Goal: Find specific page/section: Find specific page/section

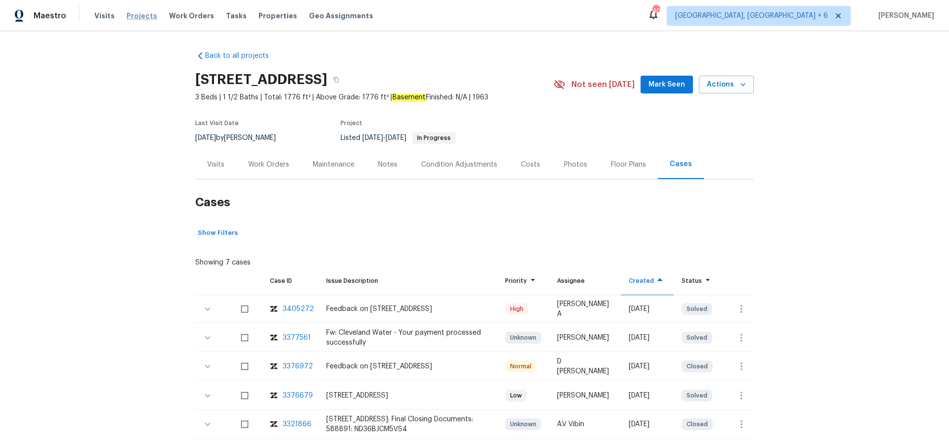
click at [143, 17] on span "Projects" at bounding box center [142, 16] width 31 height 10
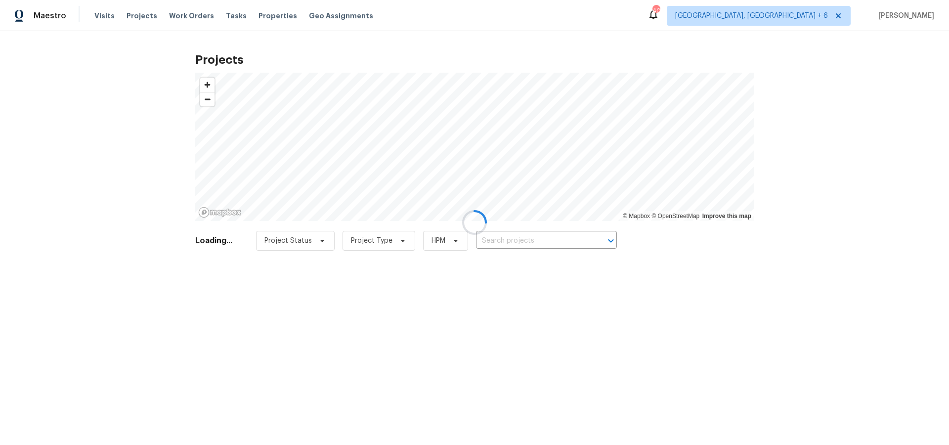
click at [524, 245] on div at bounding box center [474, 222] width 949 height 445
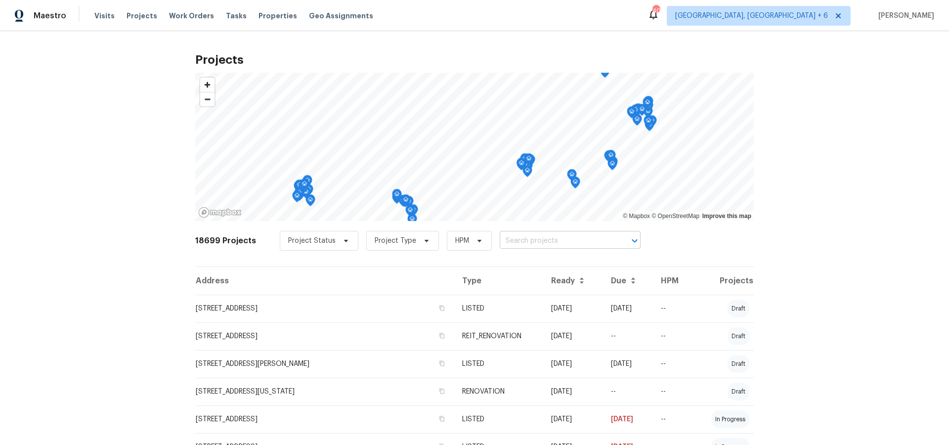
click at [531, 239] on input "text" at bounding box center [556, 240] width 113 height 15
type input "1076"
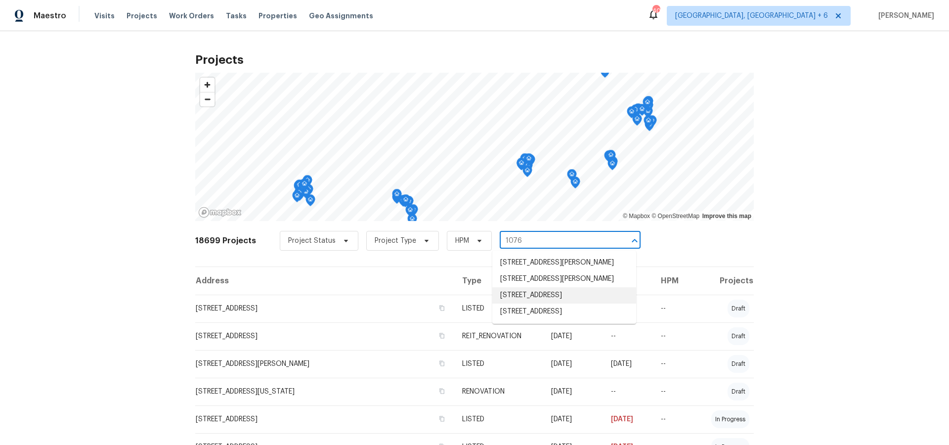
click at [541, 289] on li "[STREET_ADDRESS]" at bounding box center [565, 295] width 144 height 16
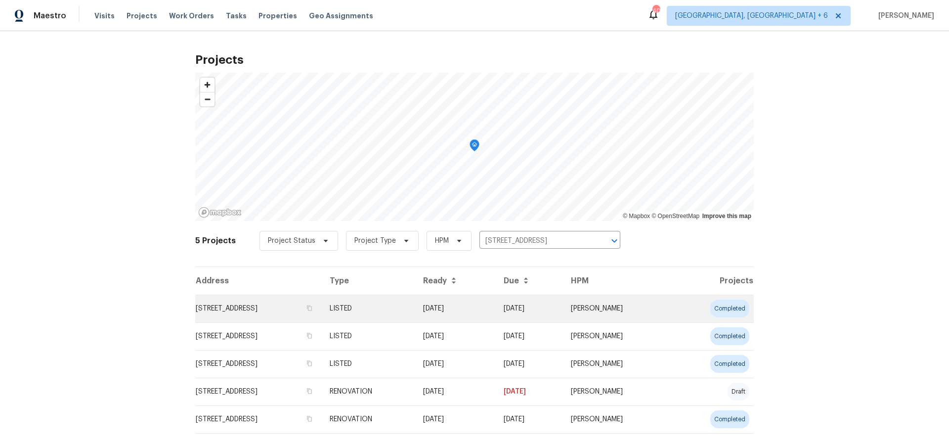
click at [259, 310] on td "[STREET_ADDRESS]" at bounding box center [258, 309] width 127 height 28
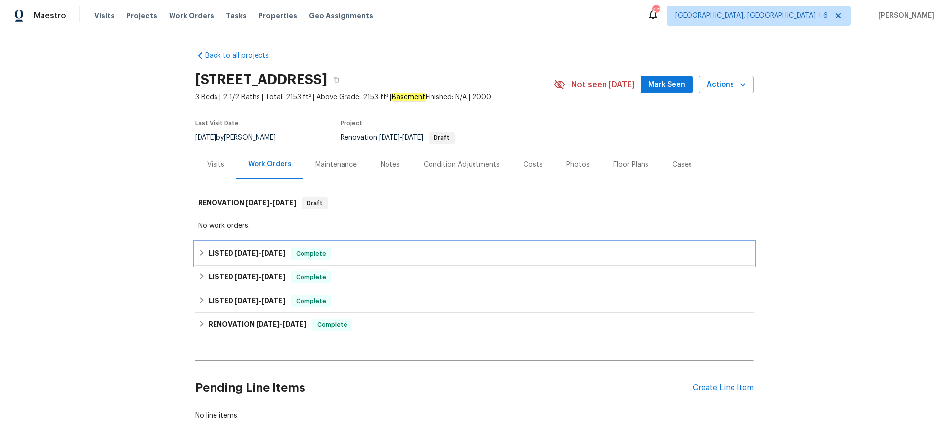
click at [269, 250] on span "[DATE]" at bounding box center [274, 253] width 24 height 7
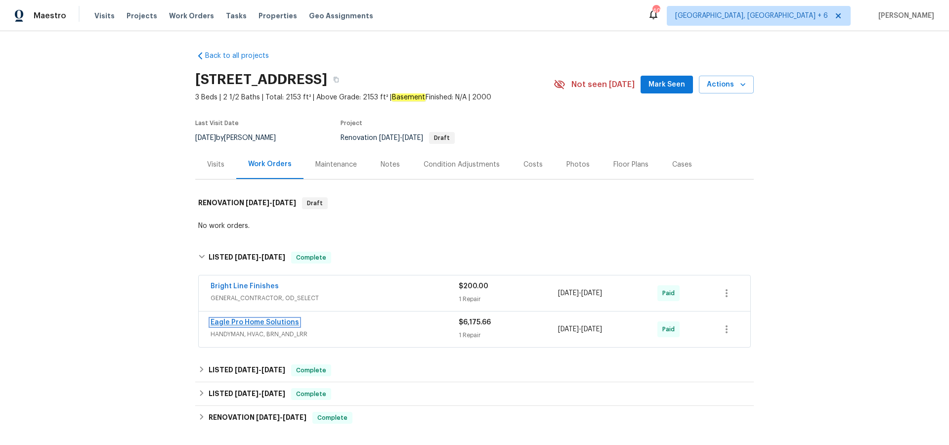
click at [238, 320] on link "Eagle Pro Home Solutions" at bounding box center [255, 322] width 89 height 7
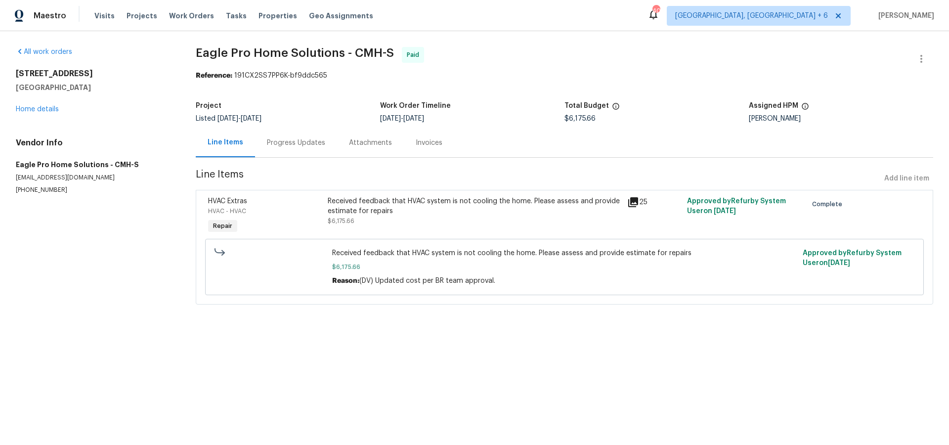
click at [637, 204] on icon at bounding box center [634, 202] width 12 height 12
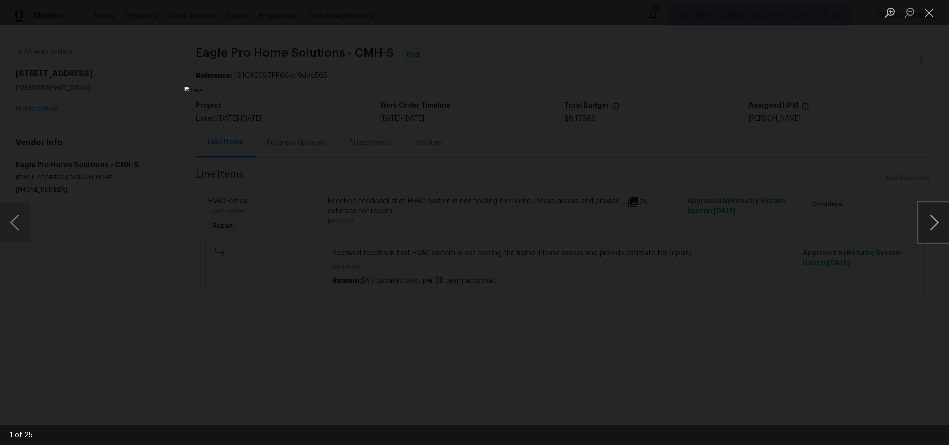
click at [931, 224] on button "Next image" at bounding box center [935, 223] width 30 height 40
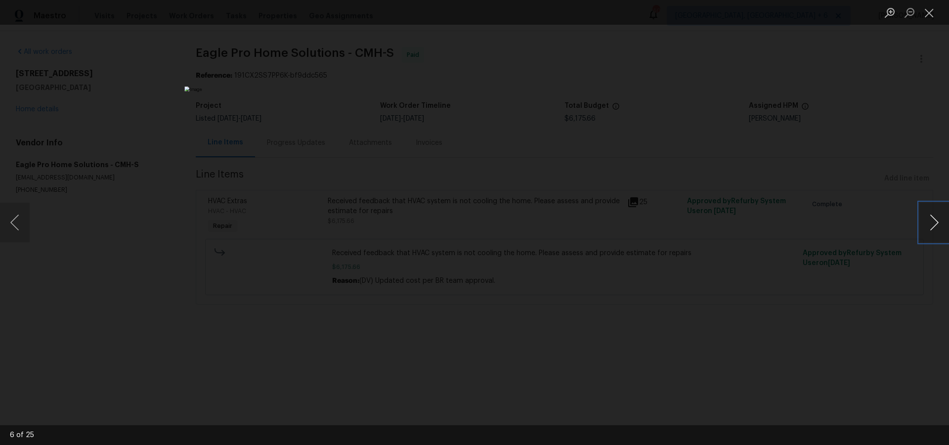
click at [931, 224] on button "Next image" at bounding box center [935, 223] width 30 height 40
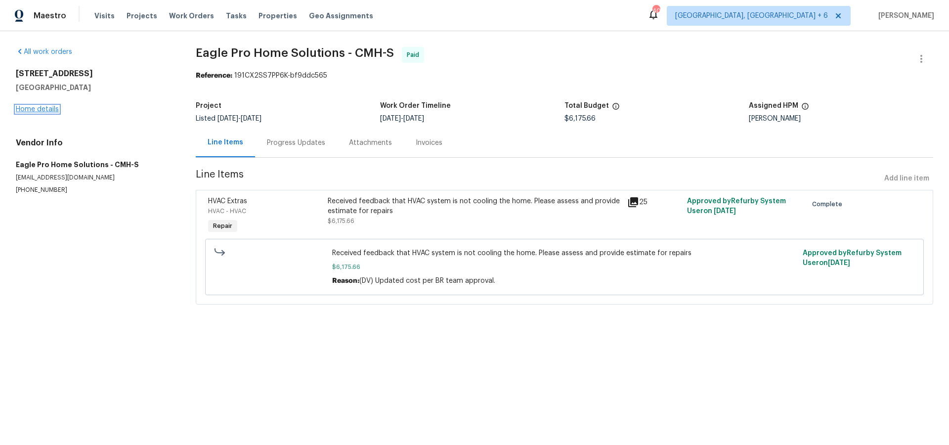
click at [43, 111] on link "Home details" at bounding box center [37, 109] width 43 height 7
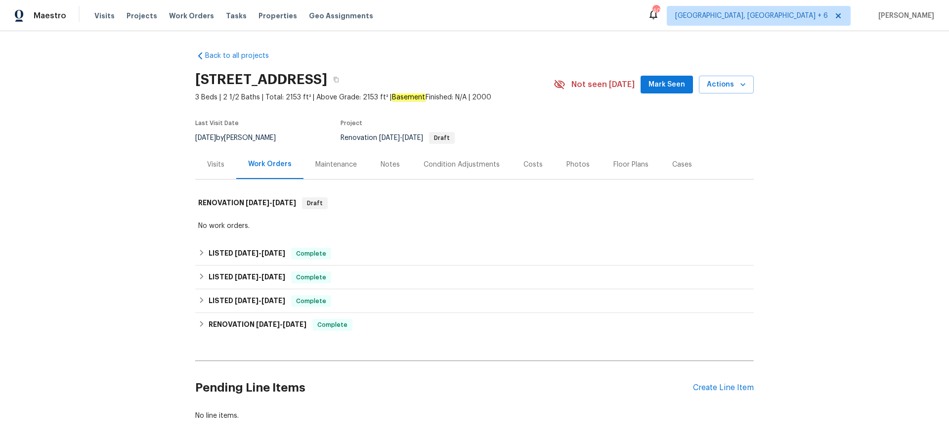
click at [682, 164] on div "Cases" at bounding box center [683, 165] width 20 height 10
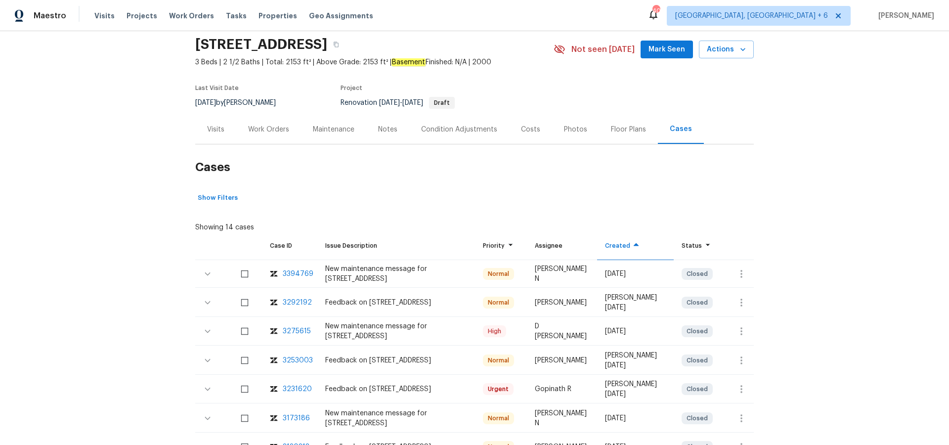
scroll to position [47, 0]
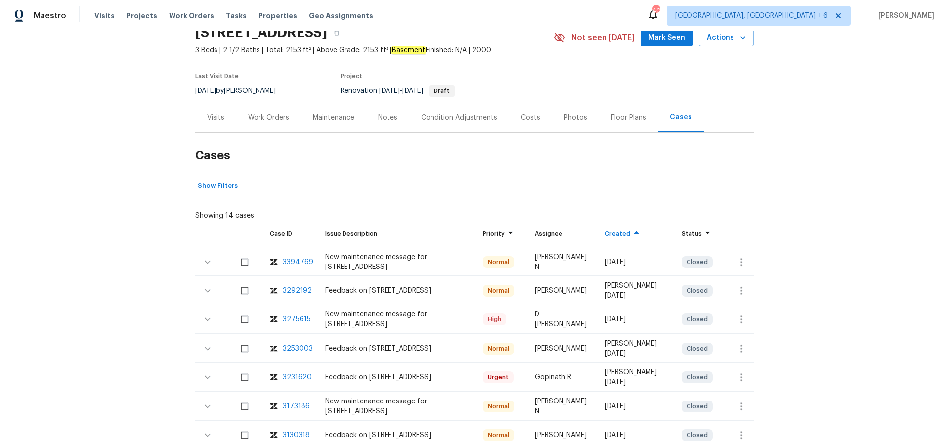
click at [288, 258] on div "3394769" at bounding box center [298, 262] width 31 height 10
click at [289, 291] on div "3292192" at bounding box center [297, 291] width 29 height 10
click at [134, 17] on span "Projects" at bounding box center [142, 16] width 31 height 10
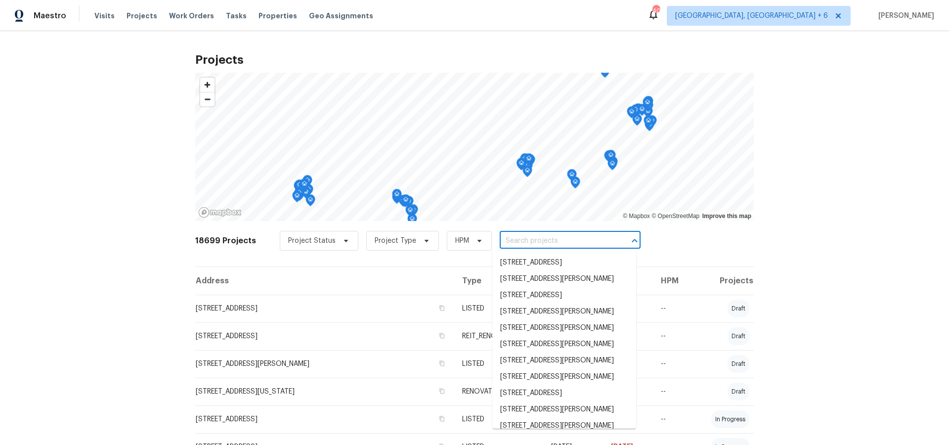
click at [533, 243] on input "text" at bounding box center [556, 240] width 113 height 15
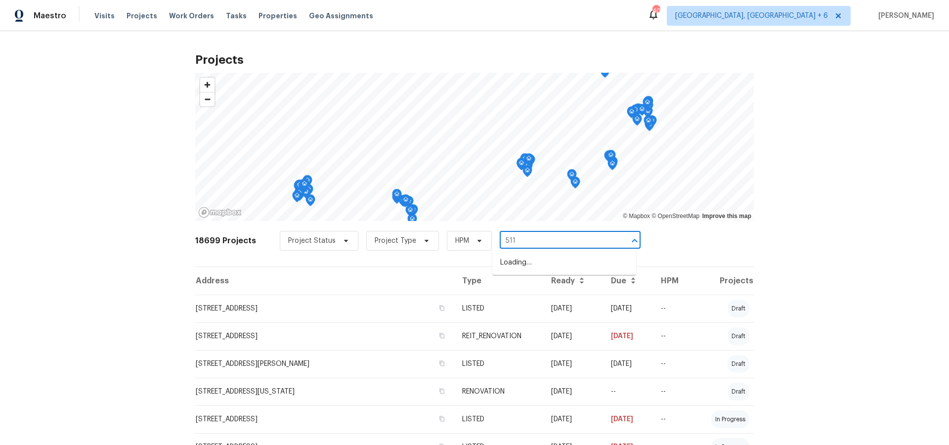
type input "511 w"
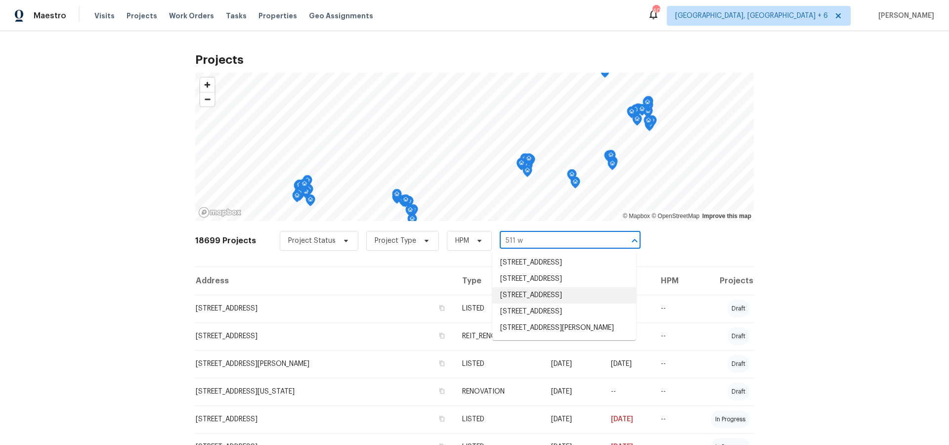
click at [551, 304] on li "[STREET_ADDRESS]" at bounding box center [565, 295] width 144 height 16
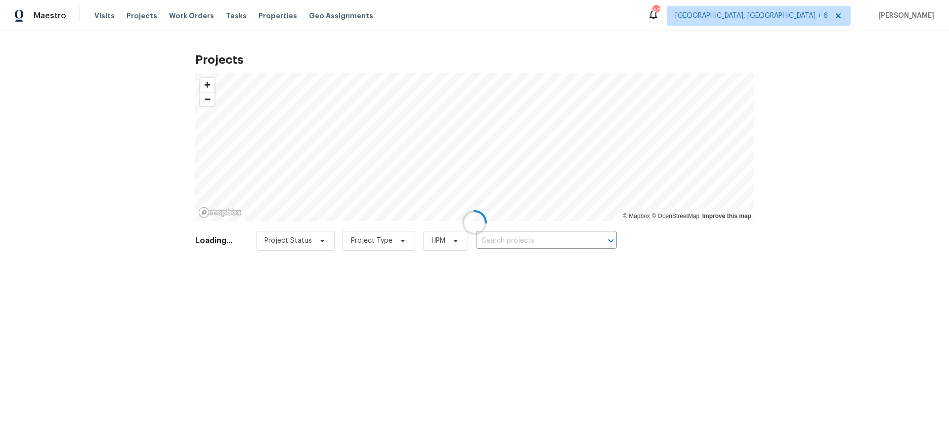
type input "[STREET_ADDRESS]"
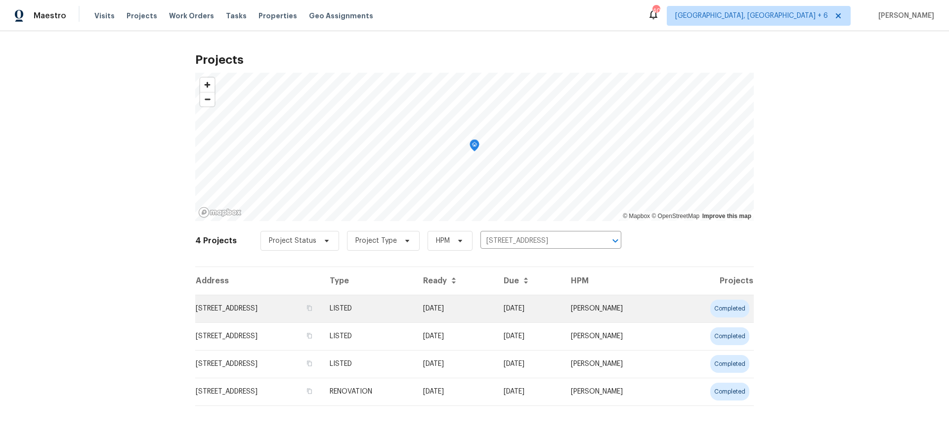
click at [276, 306] on td "[STREET_ADDRESS]" at bounding box center [258, 309] width 127 height 28
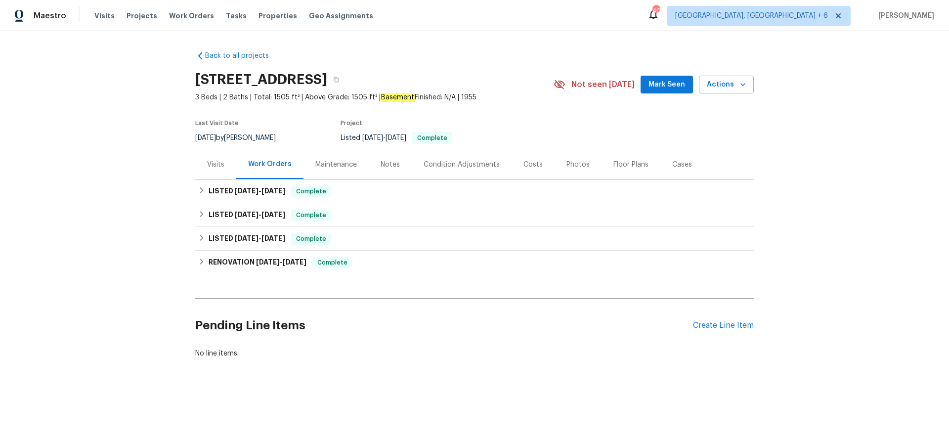
click at [326, 169] on div "Maintenance" at bounding box center [336, 164] width 65 height 29
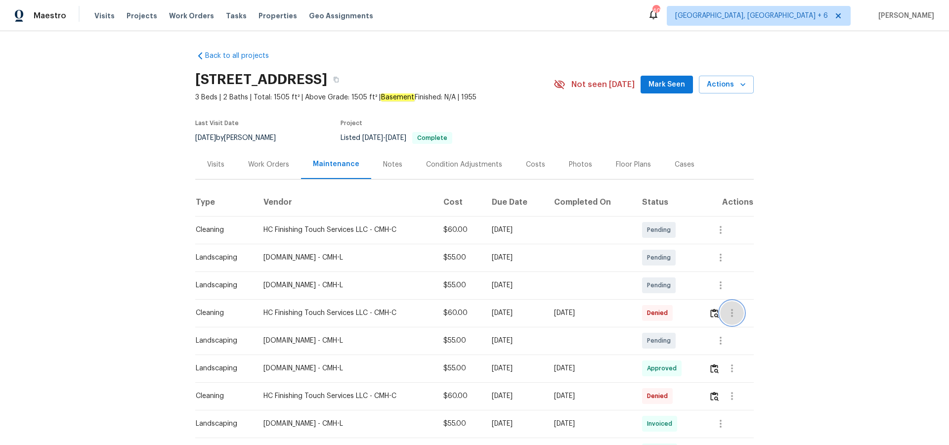
click at [738, 307] on icon "button" at bounding box center [732, 313] width 12 height 12
click at [739, 328] on li "View details" at bounding box center [758, 329] width 69 height 16
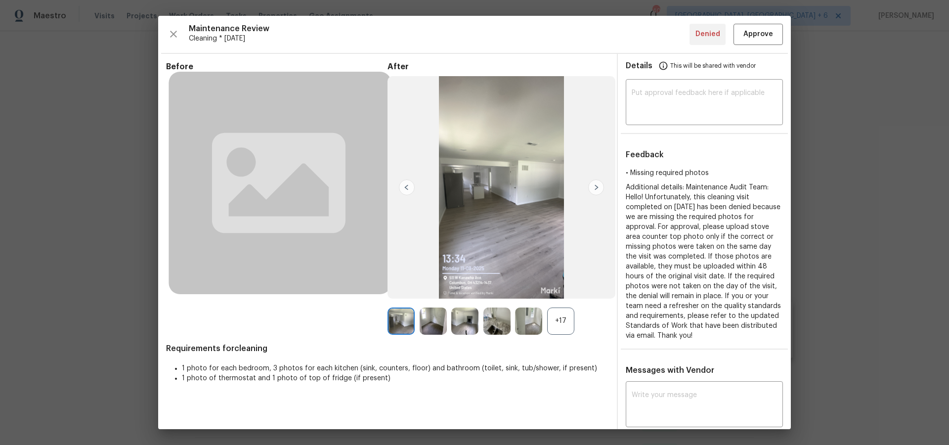
click at [565, 323] on div "+17" at bounding box center [560, 321] width 27 height 27
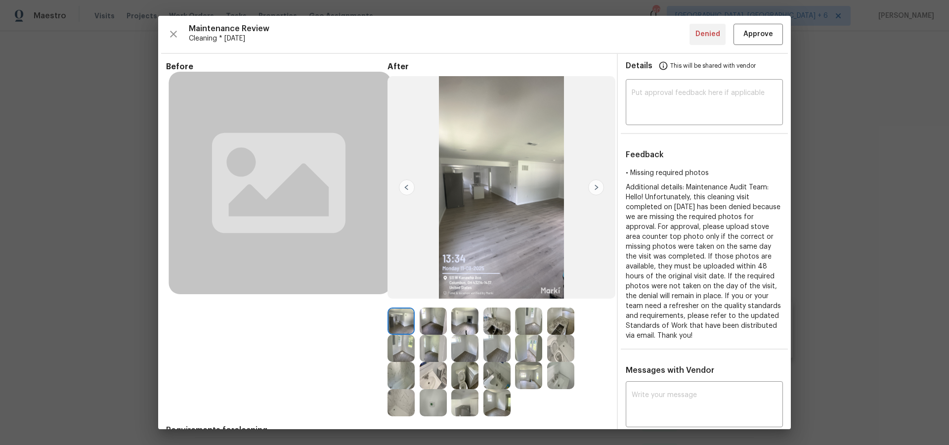
click at [565, 323] on img at bounding box center [560, 321] width 27 height 27
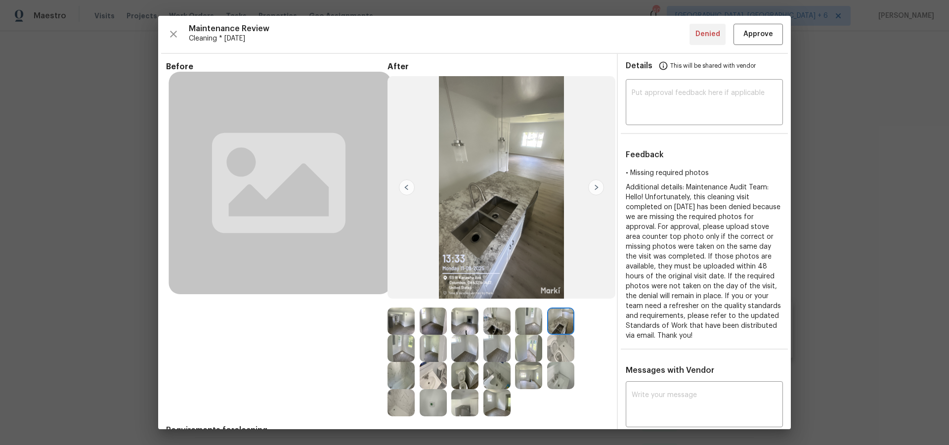
click at [494, 322] on img at bounding box center [497, 321] width 27 height 27
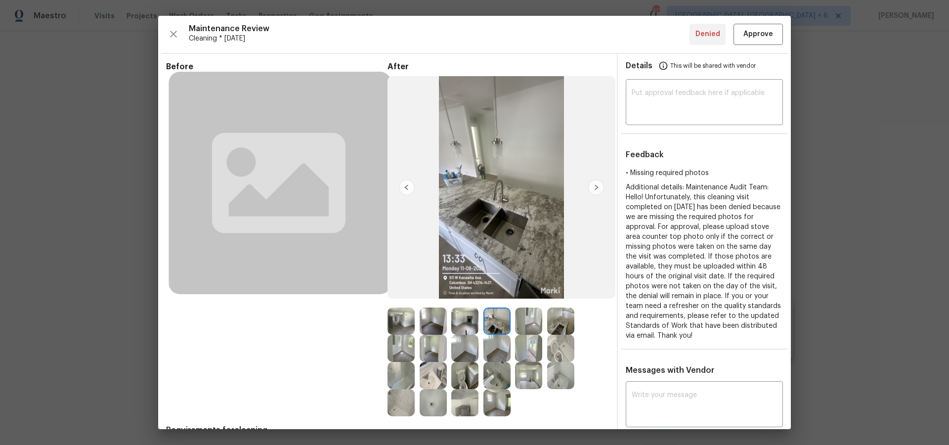
click at [470, 400] on img at bounding box center [464, 402] width 27 height 27
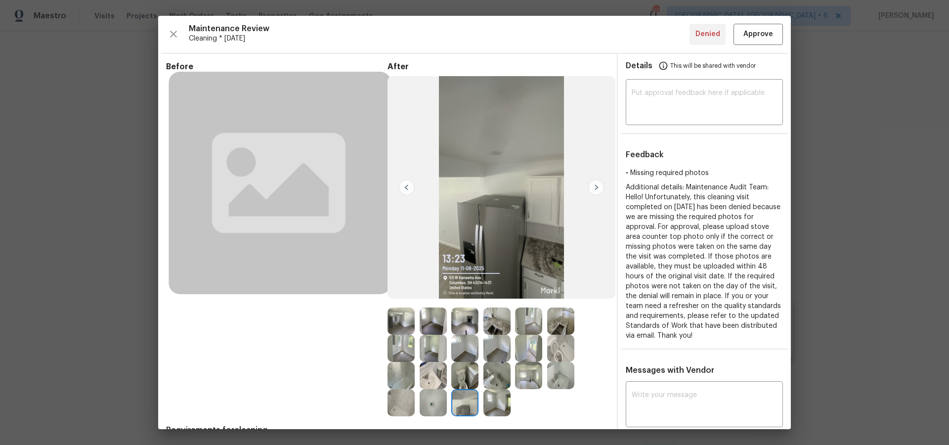
click at [409, 401] on img at bounding box center [401, 402] width 27 height 27
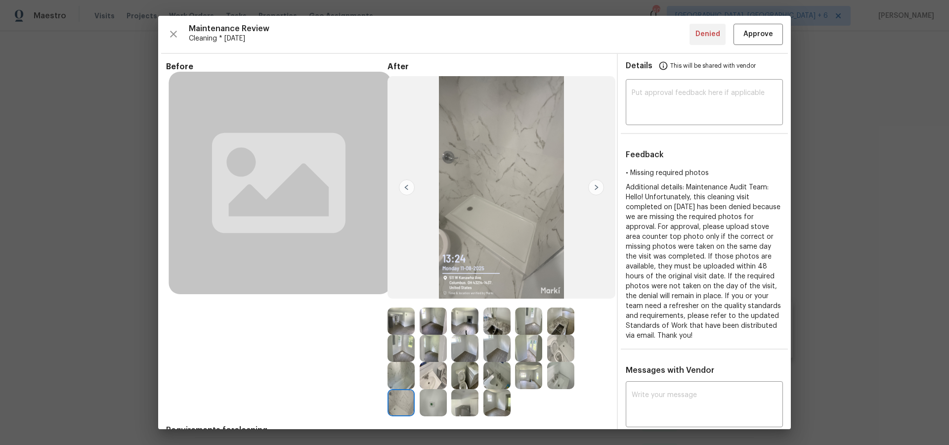
click at [497, 407] on img at bounding box center [497, 402] width 27 height 27
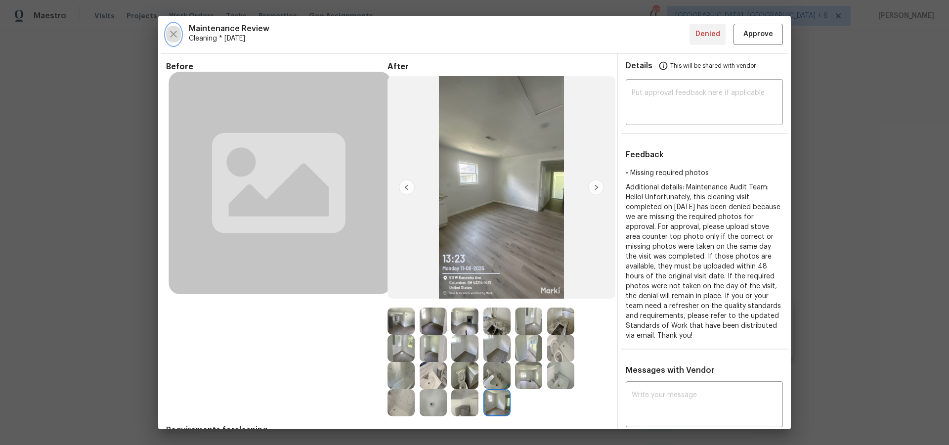
click at [176, 34] on icon "button" at bounding box center [174, 34] width 12 height 12
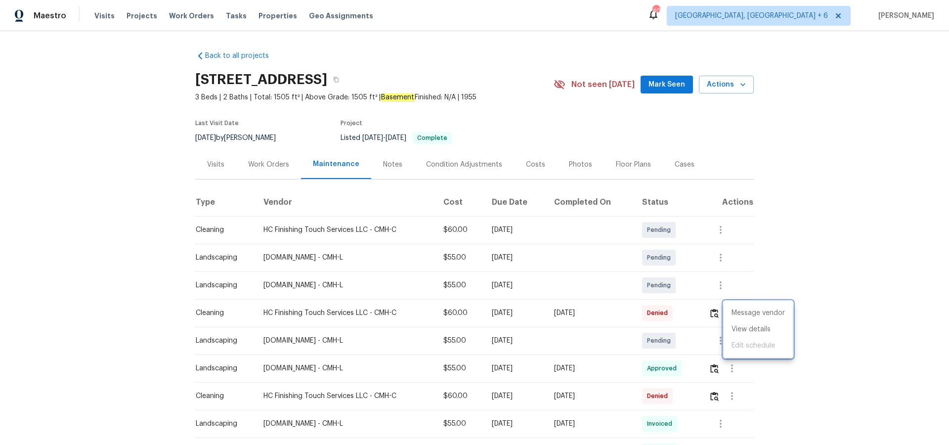
click at [128, 17] on div at bounding box center [474, 222] width 949 height 445
click at [130, 15] on span "Projects" at bounding box center [142, 16] width 31 height 10
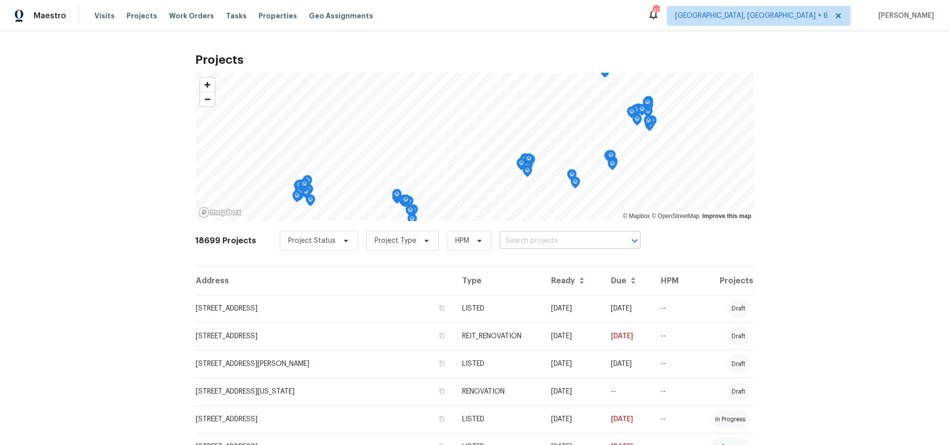
click at [515, 245] on input "text" at bounding box center [556, 240] width 113 height 15
type input "5258"
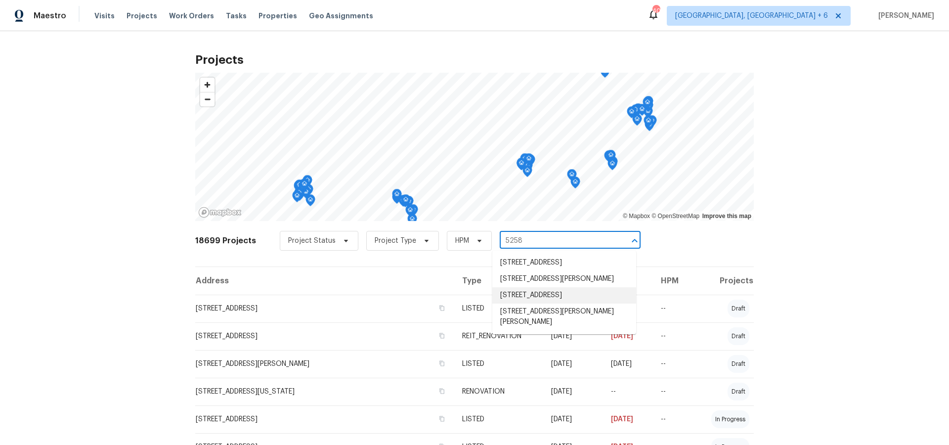
click at [539, 304] on li "[STREET_ADDRESS]" at bounding box center [565, 295] width 144 height 16
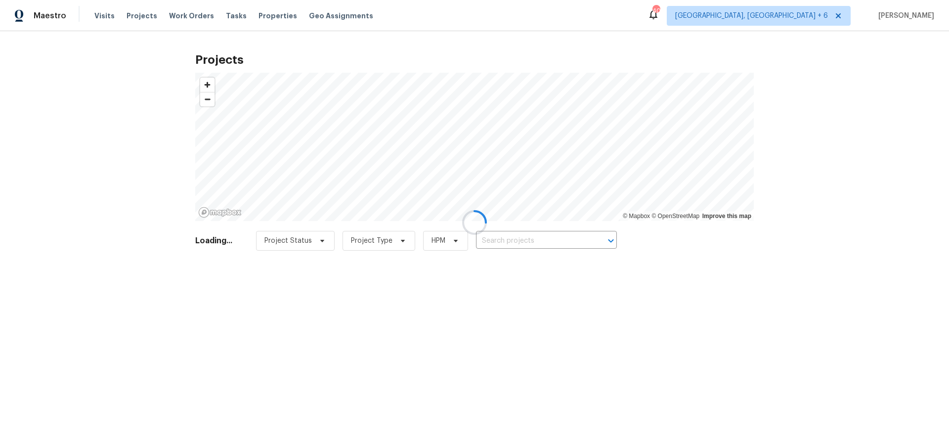
type input "[STREET_ADDRESS]"
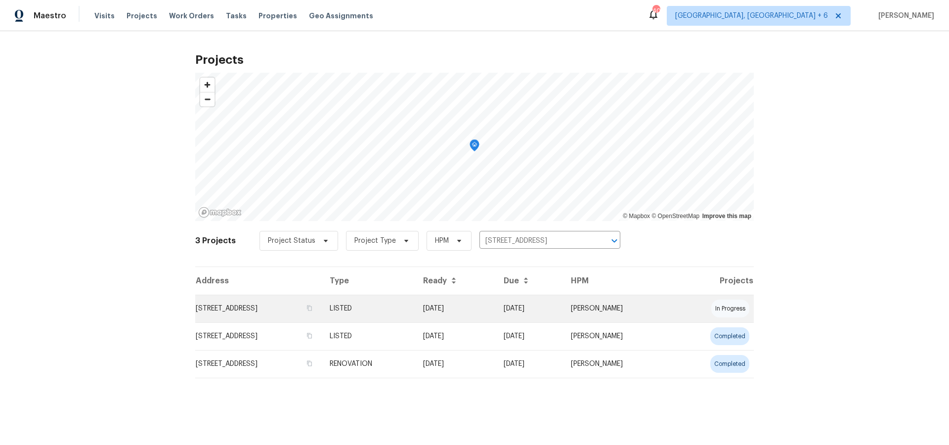
click at [313, 307] on td "[STREET_ADDRESS]" at bounding box center [258, 309] width 127 height 28
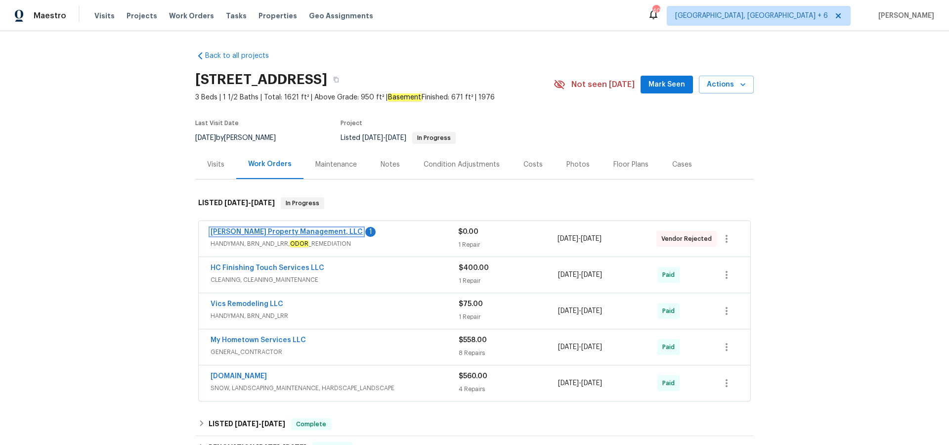
click at [270, 229] on link "[PERSON_NAME] Property Management, LLC" at bounding box center [287, 231] width 152 height 7
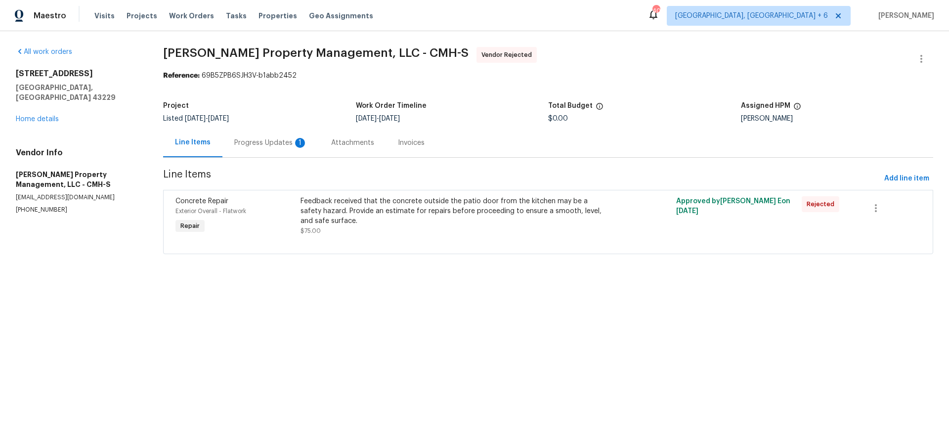
click at [283, 144] on div "Progress Updates 1" at bounding box center [270, 143] width 73 height 10
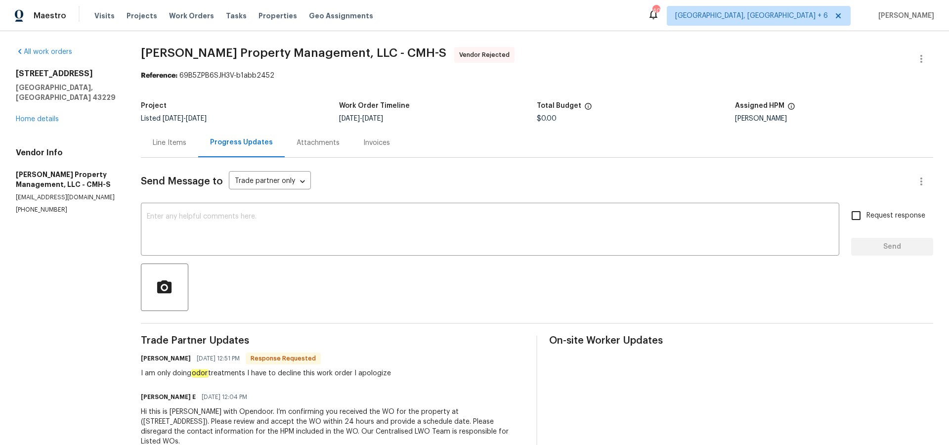
scroll to position [30, 0]
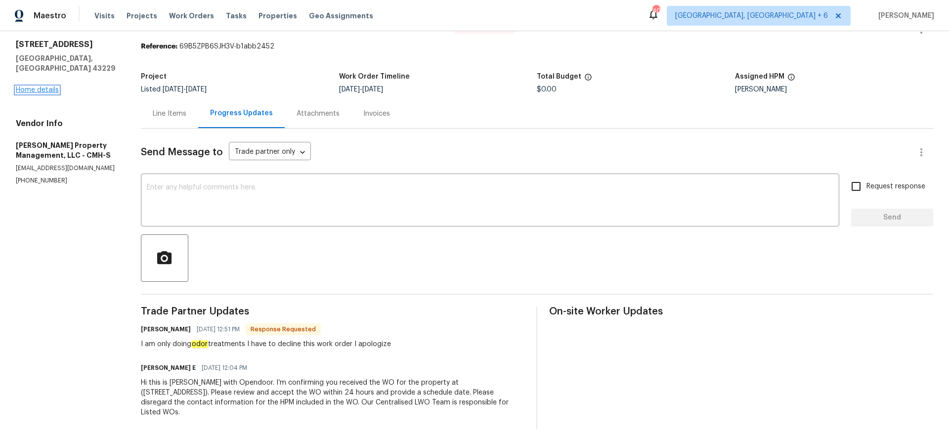
click at [40, 87] on link "Home details" at bounding box center [37, 90] width 43 height 7
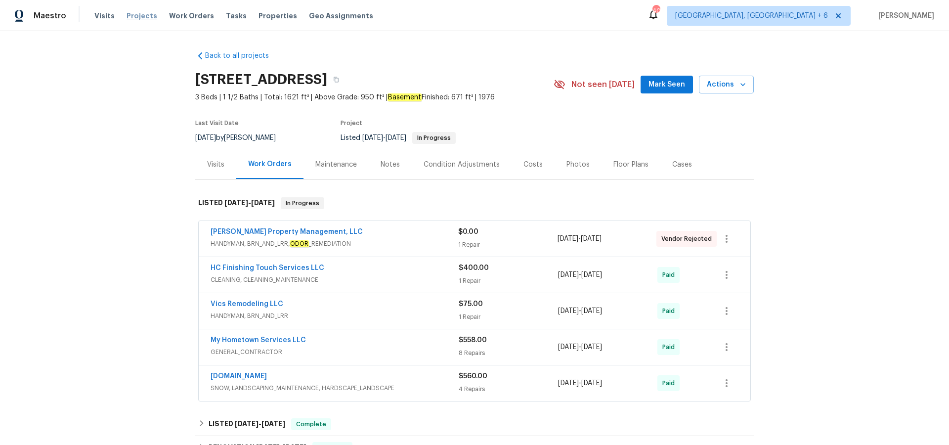
click at [143, 15] on span "Projects" at bounding box center [142, 16] width 31 height 10
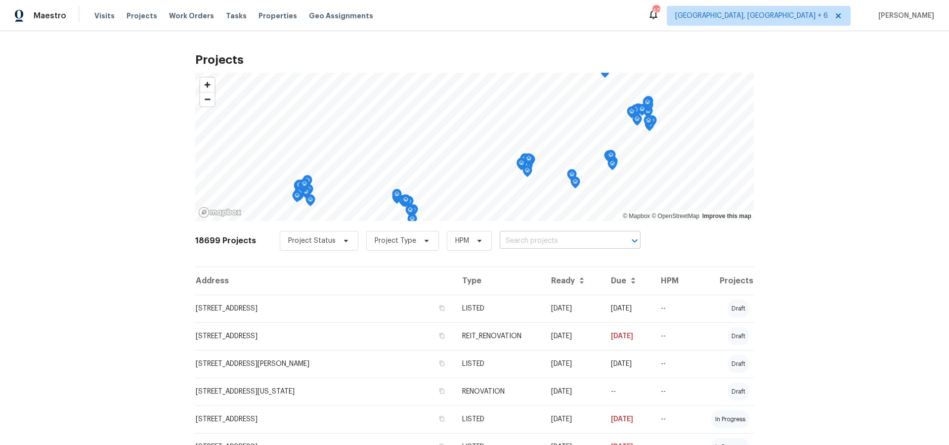
click at [529, 240] on input "text" at bounding box center [556, 240] width 113 height 15
type input "1813"
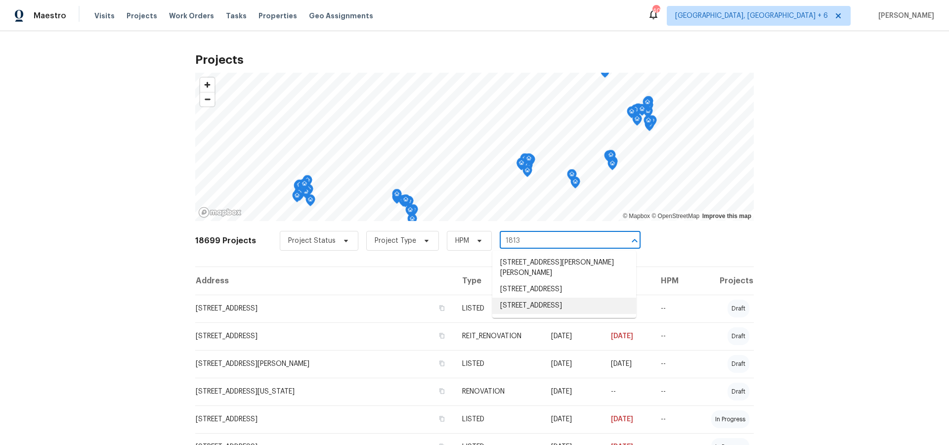
click at [532, 314] on li "[STREET_ADDRESS]" at bounding box center [565, 306] width 144 height 16
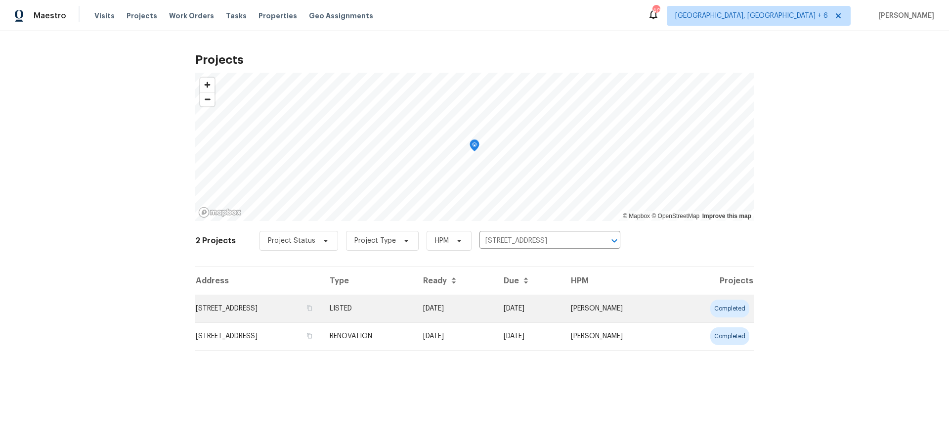
click at [236, 309] on td "[STREET_ADDRESS]" at bounding box center [258, 309] width 127 height 28
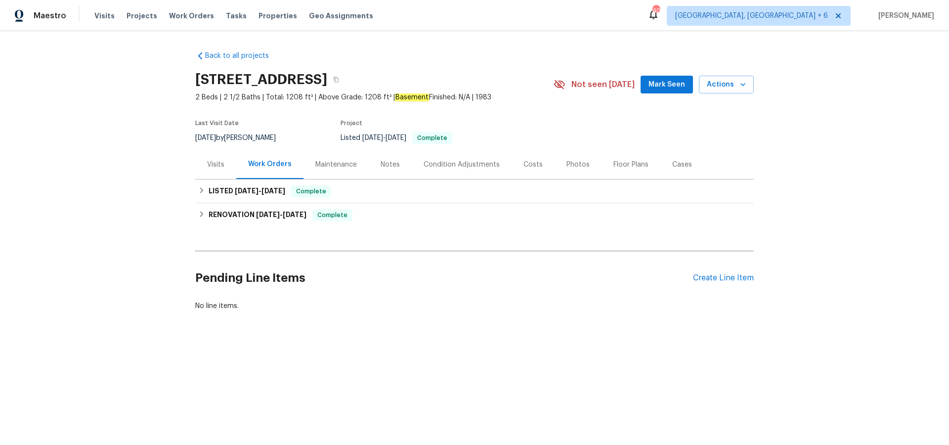
click at [351, 165] on div "Maintenance" at bounding box center [336, 165] width 42 height 10
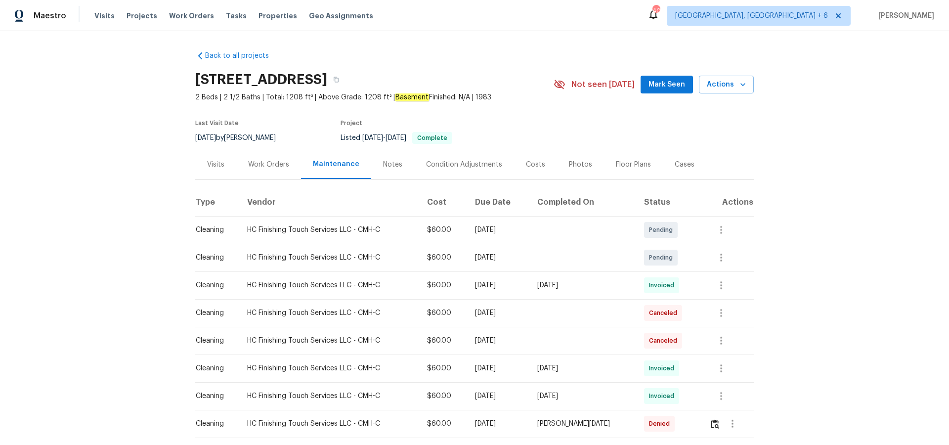
click at [681, 167] on div "Cases" at bounding box center [685, 165] width 20 height 10
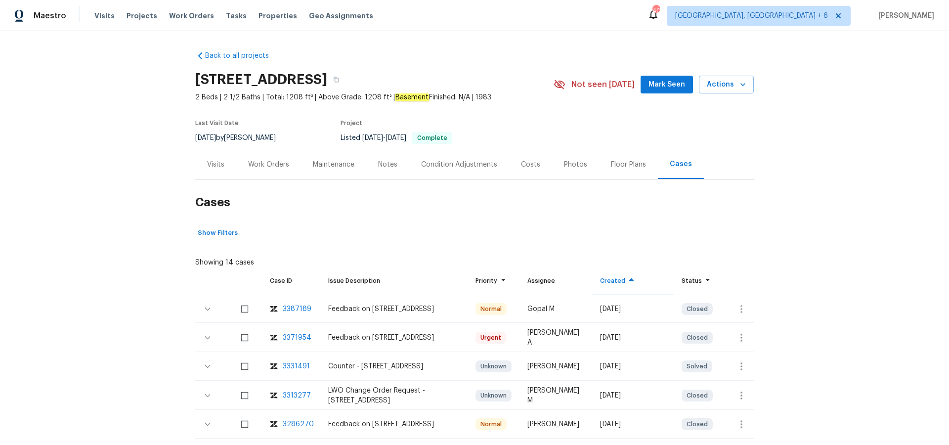
click at [304, 310] on div "3387189" at bounding box center [297, 309] width 29 height 10
click at [140, 15] on span "Projects" at bounding box center [142, 16] width 31 height 10
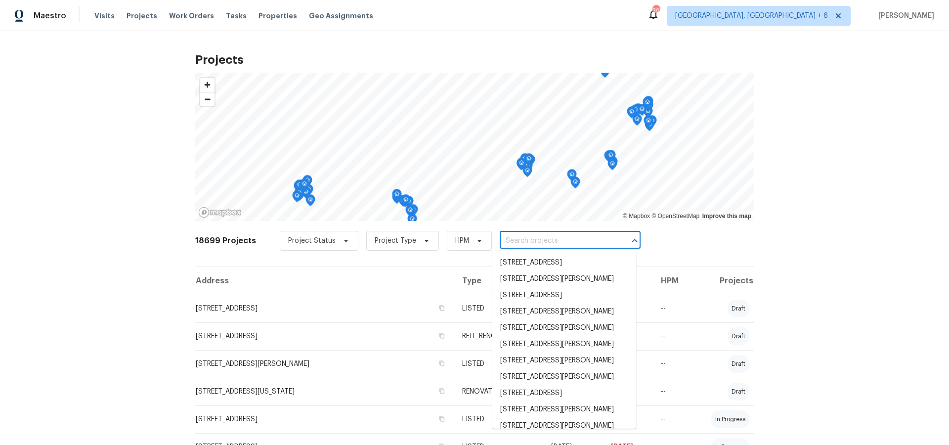
click at [543, 239] on input "text" at bounding box center [556, 240] width 113 height 15
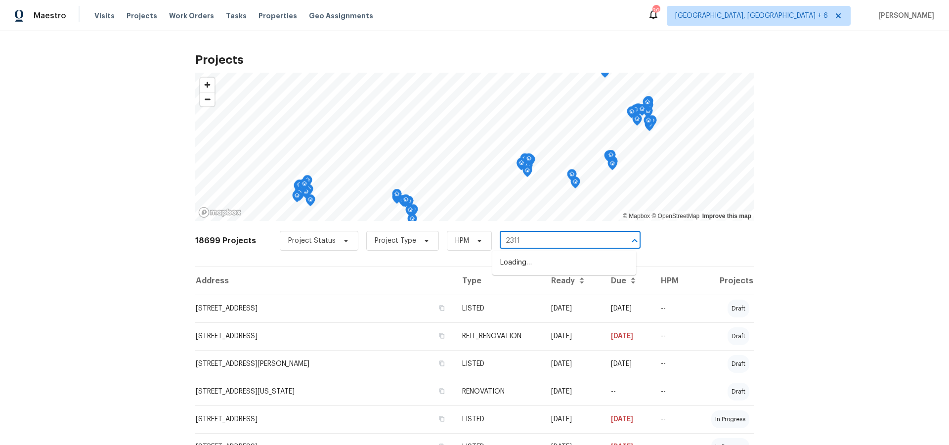
type input "23112"
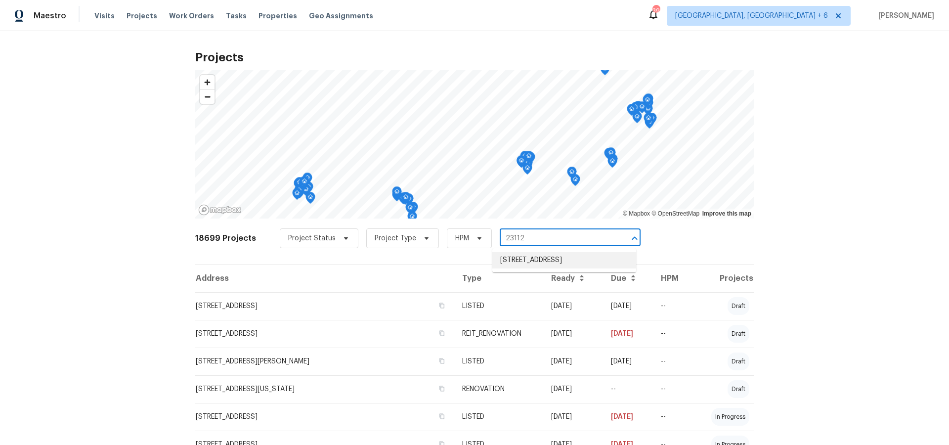
click at [547, 260] on li "[STREET_ADDRESS]" at bounding box center [565, 260] width 144 height 16
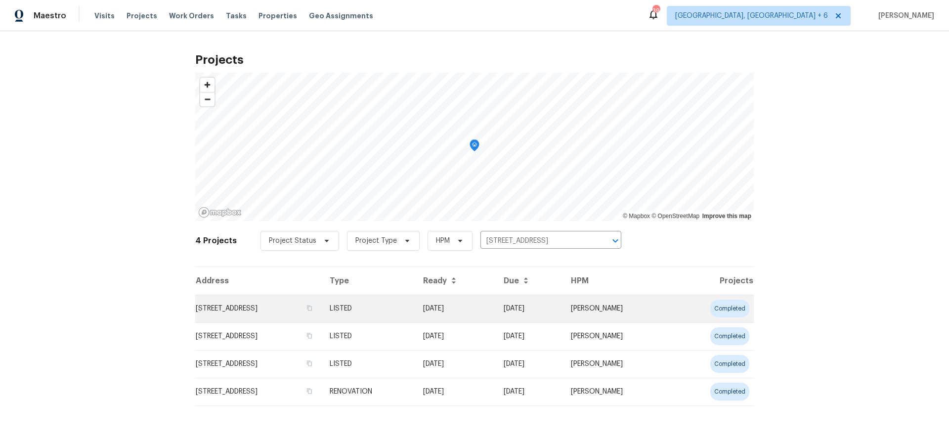
click at [298, 309] on td "[STREET_ADDRESS]" at bounding box center [258, 309] width 127 height 28
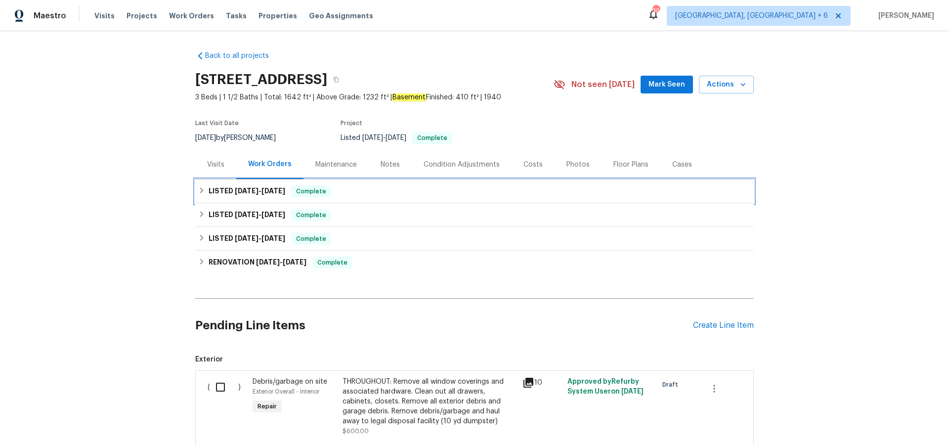
click at [251, 188] on span "[DATE]" at bounding box center [247, 190] width 24 height 7
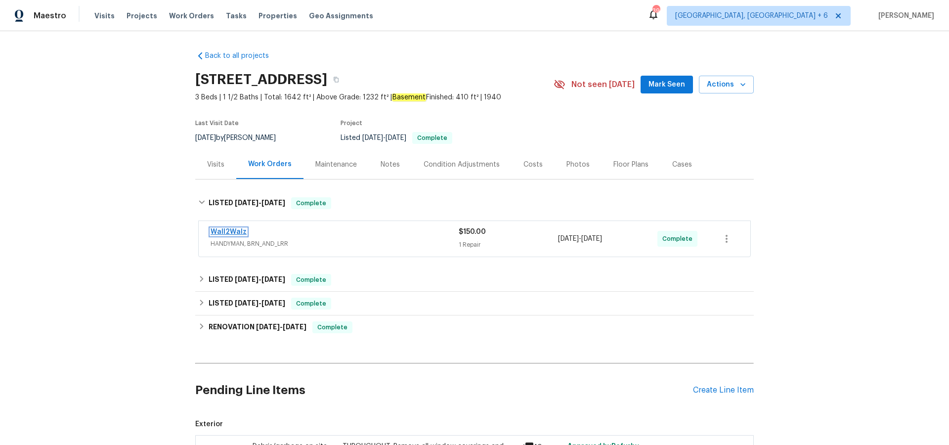
click at [235, 230] on link "Wall2Walz" at bounding box center [229, 231] width 36 height 7
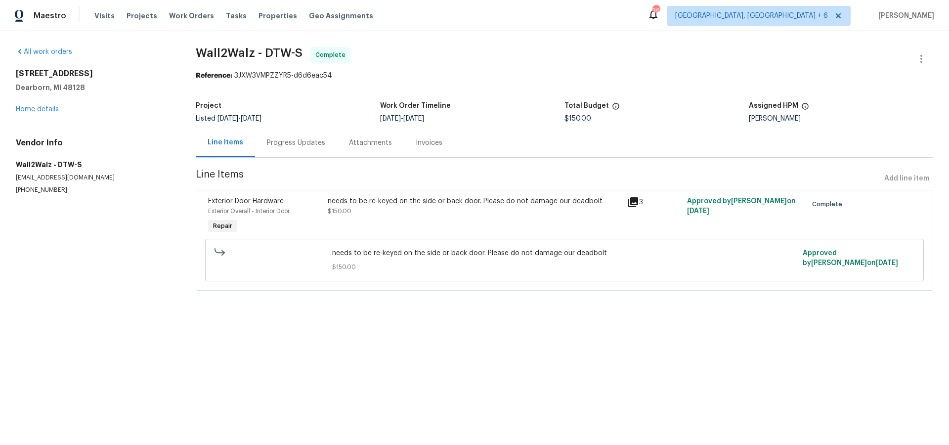
click at [635, 204] on icon at bounding box center [634, 202] width 12 height 12
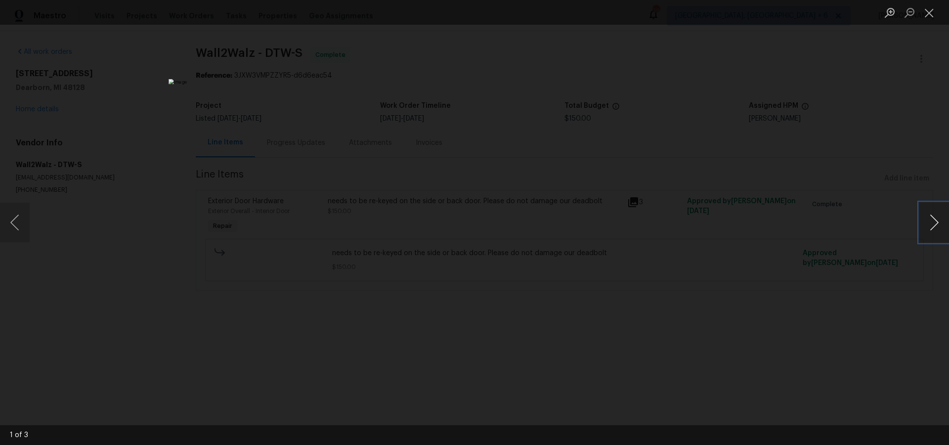
click at [939, 220] on button "Next image" at bounding box center [935, 223] width 30 height 40
click at [926, 17] on button "Close lightbox" at bounding box center [930, 12] width 20 height 17
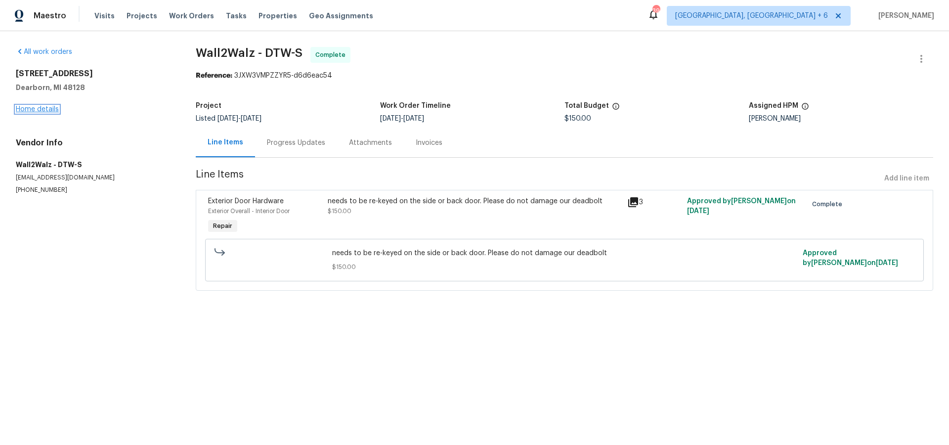
click at [44, 110] on link "Home details" at bounding box center [37, 109] width 43 height 7
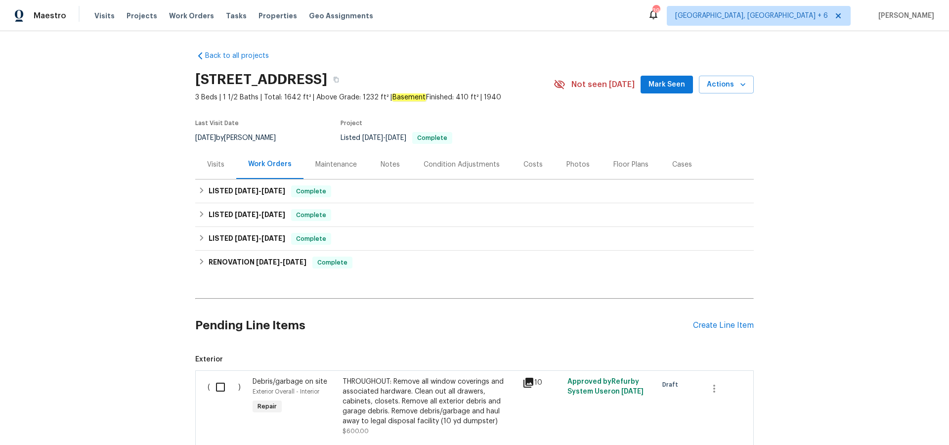
click at [673, 164] on div "Cases" at bounding box center [683, 165] width 20 height 10
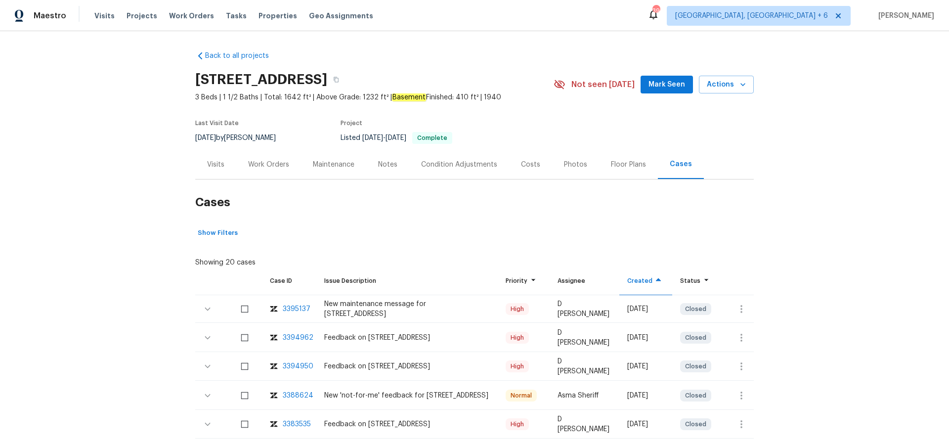
click at [284, 308] on div "3395137" at bounding box center [297, 309] width 28 height 10
click at [296, 339] on div "3394962" at bounding box center [298, 338] width 31 height 10
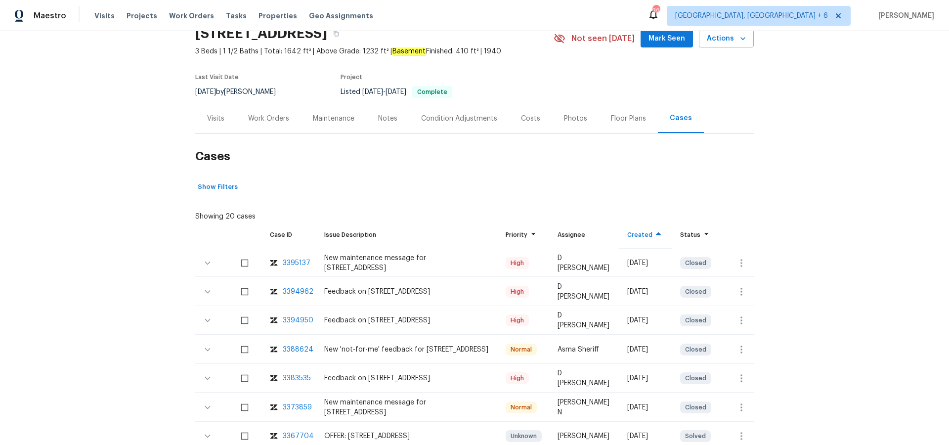
scroll to position [47, 0]
